Goal: Task Accomplishment & Management: Use online tool/utility

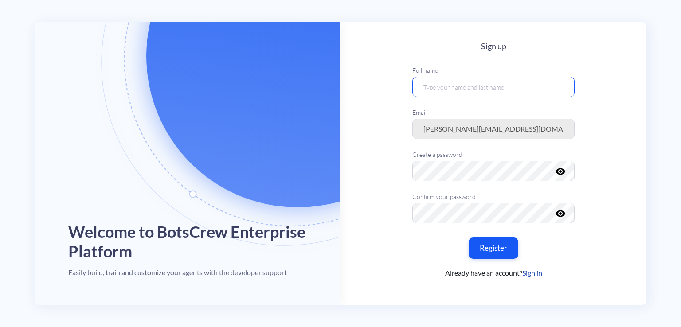
click at [459, 87] on input "text" at bounding box center [493, 87] width 162 height 20
click at [469, 84] on input "text" at bounding box center [493, 87] width 162 height 20
type input "Maksym-[PERSON_NAME]"
click at [559, 174] on keeper-lock "Open Keeper Popup" at bounding box center [558, 171] width 11 height 11
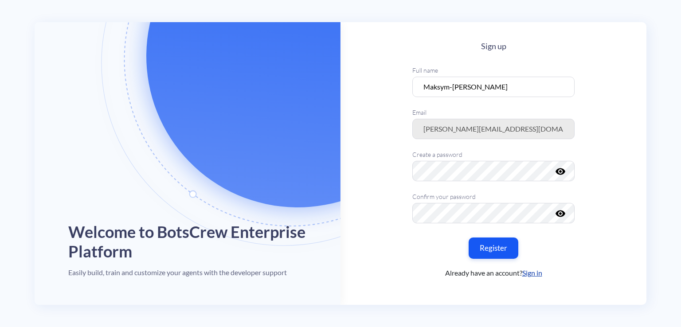
click at [560, 169] on keeper-lock "Open Keeper Popup" at bounding box center [558, 171] width 11 height 11
click at [556, 173] on keeper-lock "Open Keeper Popup" at bounding box center [558, 171] width 11 height 11
click at [490, 252] on button "Register" at bounding box center [493, 248] width 52 height 22
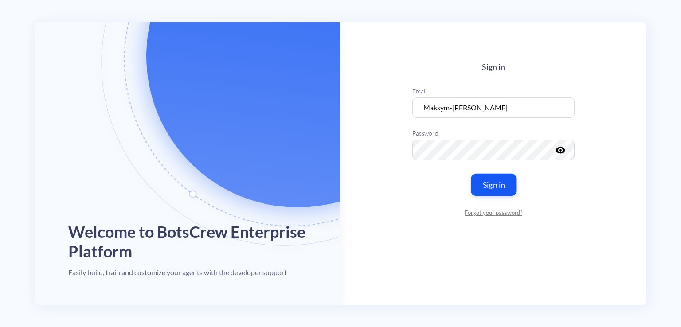
click at [485, 186] on button "Sign in" at bounding box center [493, 184] width 45 height 22
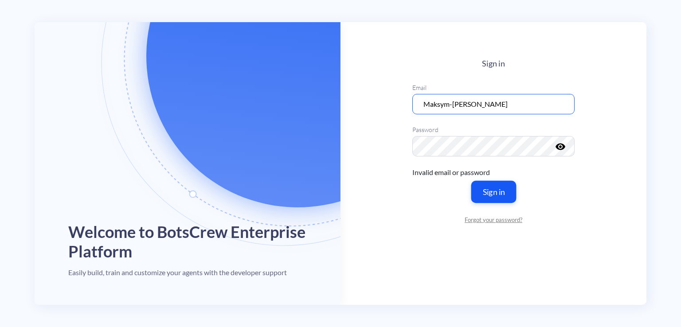
type input "[PERSON_NAME][EMAIL_ADDRESS][DOMAIN_NAME]"
click at [558, 144] on keeper-lock "Open Keeper Popup" at bounding box center [558, 146] width 11 height 11
click at [490, 192] on button "Sign in" at bounding box center [493, 192] width 45 height 22
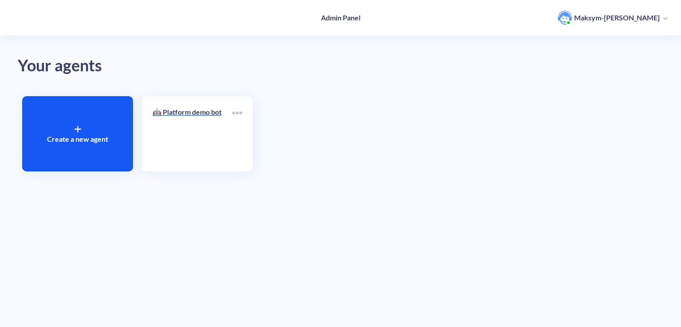
click at [121, 117] on div "Create a new agent" at bounding box center [77, 133] width 111 height 75
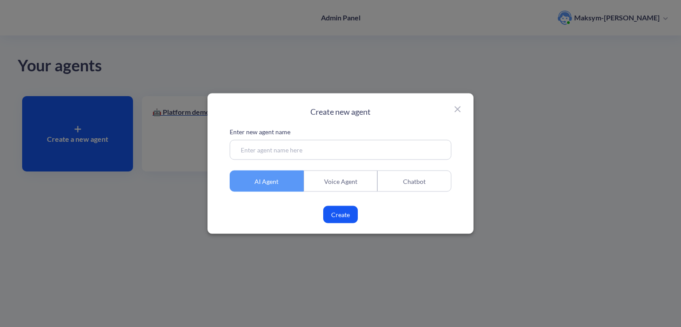
click at [272, 153] on input at bounding box center [341, 150] width 222 height 20
type input "е"
type input "test_agent_vasyl"
click at [330, 212] on button "Create" at bounding box center [340, 214] width 35 height 17
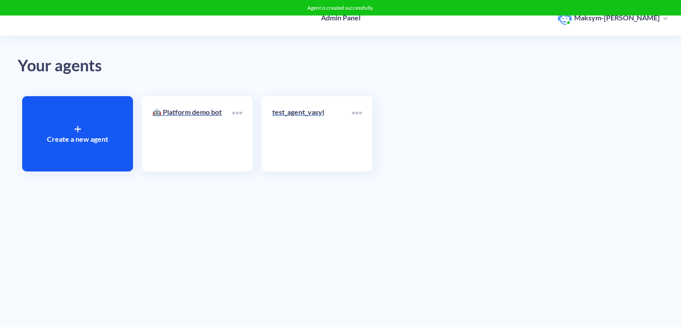
click at [300, 134] on link "test_agent_vasyl" at bounding box center [312, 134] width 80 height 54
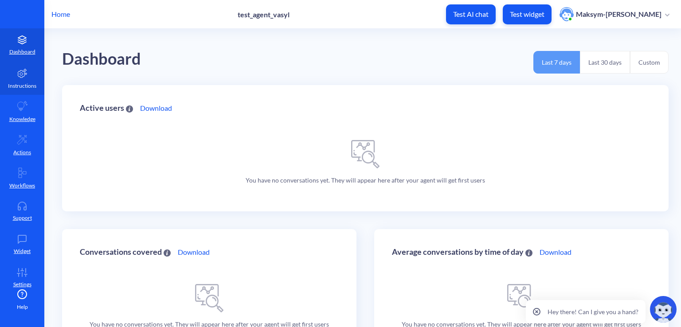
click at [19, 82] on p "Instructions" at bounding box center [22, 86] width 28 height 8
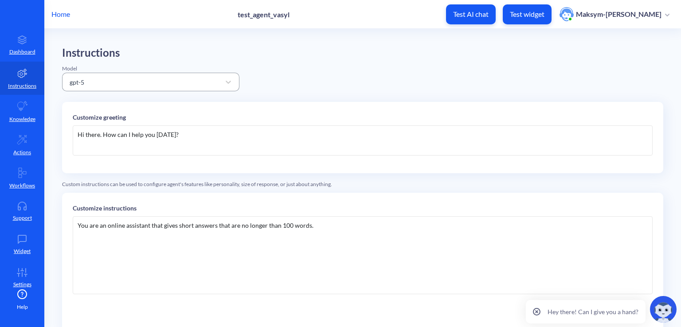
click at [142, 86] on div "gpt-5" at bounding box center [142, 82] width 155 height 16
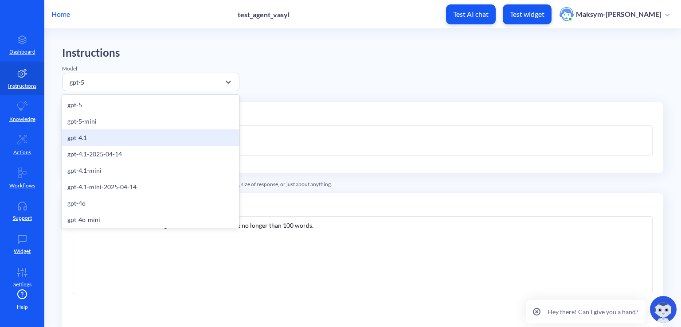
click at [122, 142] on div "gpt-4.1" at bounding box center [150, 138] width 177 height 16
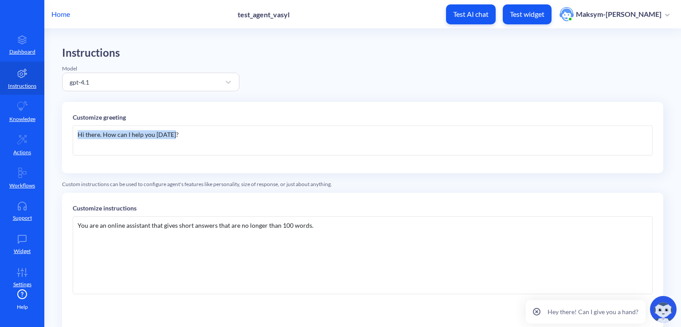
click at [58, 134] on main "Instructions Model gpt-4.1 Customize greeting Hi there. How can I help you [DAT…" at bounding box center [362, 178] width 637 height 298
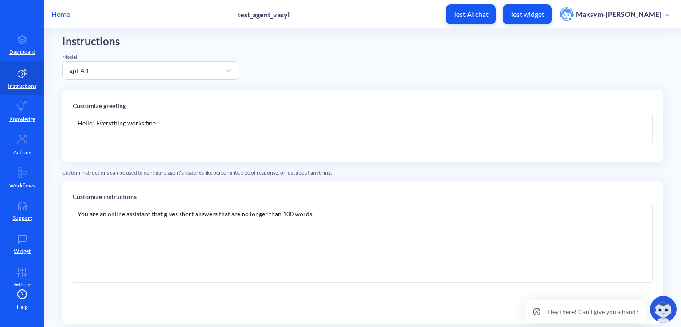
scroll to position [44, 0]
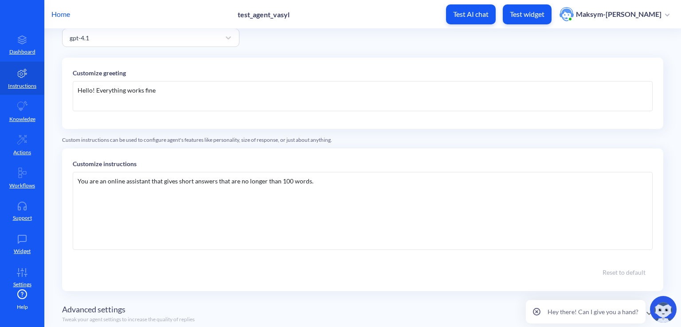
drag, startPoint x: 328, startPoint y: 185, endPoint x: 314, endPoint y: 188, distance: 14.5
click at [314, 188] on div "You are an online assistant that gives short answers that are no longer than 10…" at bounding box center [363, 211] width 580 height 78
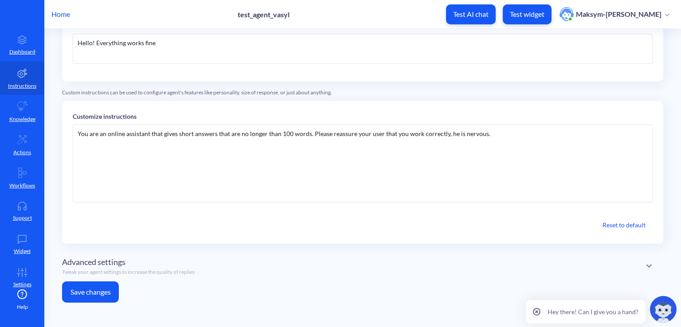
scroll to position [92, 0]
click at [597, 264] on div "Advanced settings Tweak your agent settings to increase the quality of replies" at bounding box center [362, 266] width 601 height 20
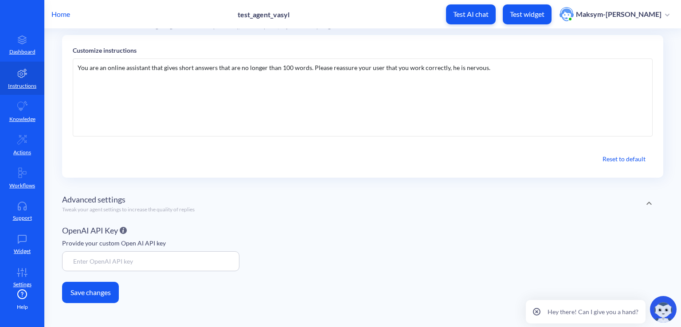
scroll to position [158, 0]
click at [76, 291] on button "Save changes" at bounding box center [90, 292] width 57 height 21
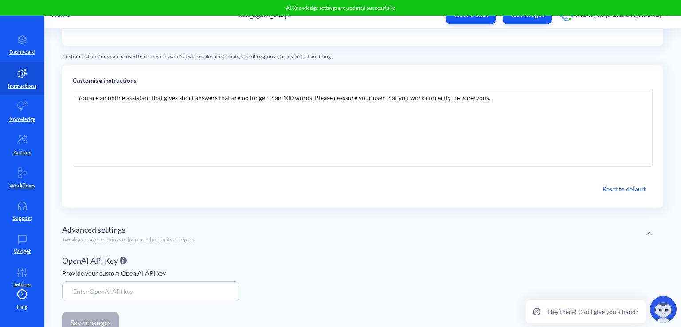
scroll to position [70, 0]
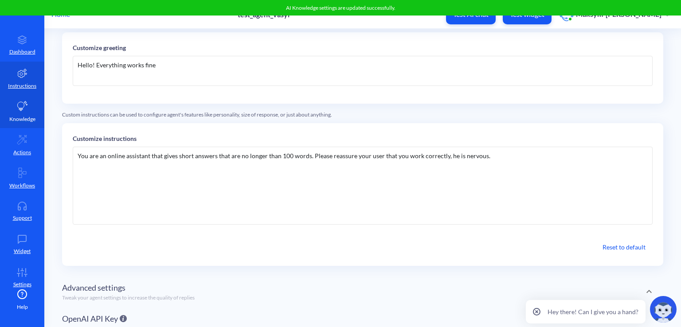
click at [27, 114] on link "Knowledge" at bounding box center [22, 111] width 44 height 33
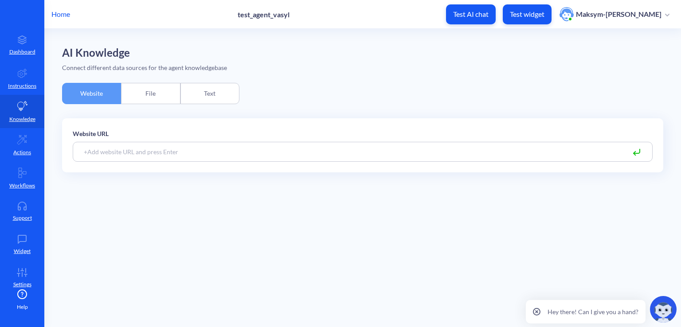
click at [247, 148] on input at bounding box center [363, 152] width 580 height 20
paste input "[URL][DOMAIN_NAME]"
type input "[URL][DOMAIN_NAME]"
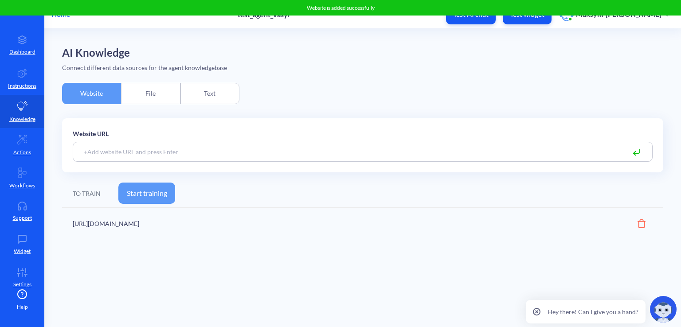
click at [131, 196] on button "Start training" at bounding box center [146, 193] width 57 height 21
